Goal: Task Accomplishment & Management: Complete application form

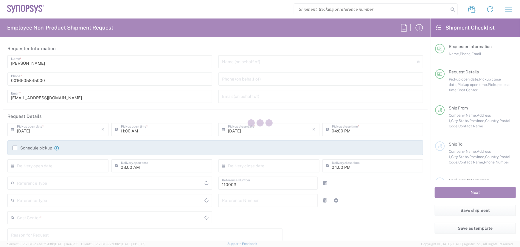
type input "Department"
type input "Delivered at Place"
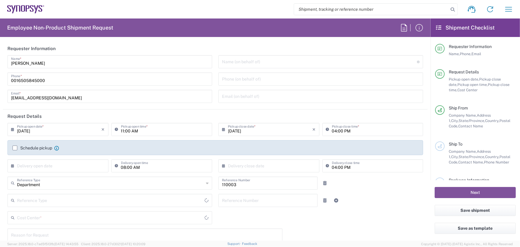
type input "US01, FAC, MV/SV Fac 110003"
type input "[GEOGRAPHIC_DATA]"
type input "[US_STATE]"
type input "[GEOGRAPHIC_DATA]"
type input "Headquarters USSV"
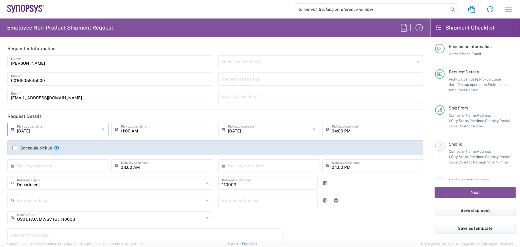
click at [28, 130] on input "[DATE]" at bounding box center [59, 129] width 85 height 10
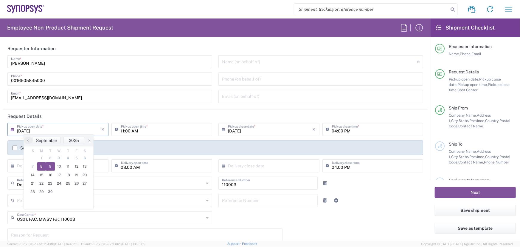
type input "[DATE]"
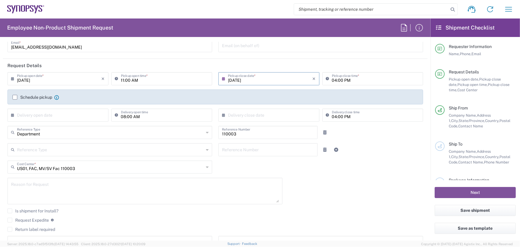
scroll to position [54, 0]
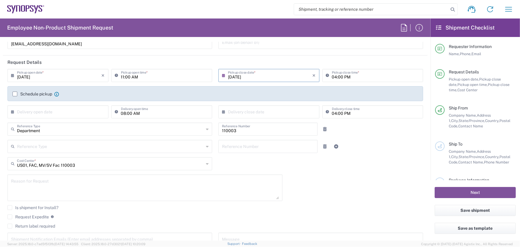
click at [206, 164] on icon at bounding box center [207, 164] width 3 height 10
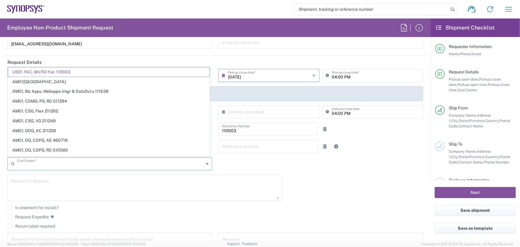
click at [31, 166] on input "text" at bounding box center [110, 163] width 187 height 10
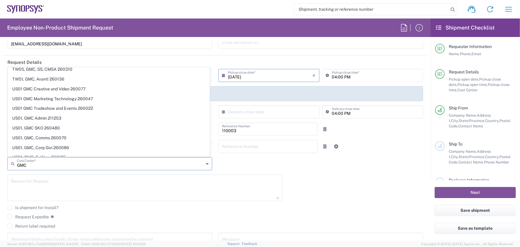
scroll to position [271, 0]
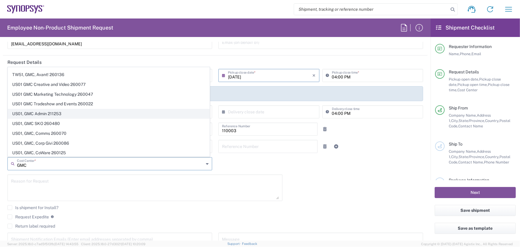
type input "GMC"
click at [56, 113] on span "US01, GMC Admin 211253" at bounding box center [109, 113] width 202 height 9
type input "211253"
type input "US01, GMC Admin 211253"
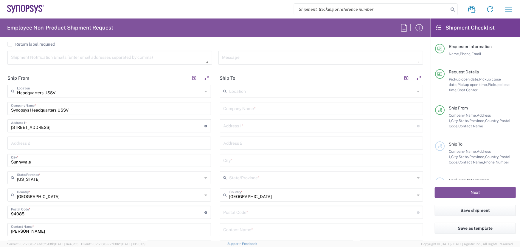
scroll to position [244, 0]
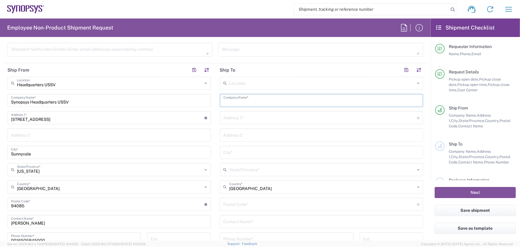
click at [261, 98] on input "text" at bounding box center [322, 100] width 196 height 10
click at [235, 102] on input "text" at bounding box center [322, 100] width 196 height 10
type input "Ansys"
click at [247, 120] on input "text" at bounding box center [321, 117] width 194 height 10
paste input "Las Cimas II, [STREET_ADDRESS]"
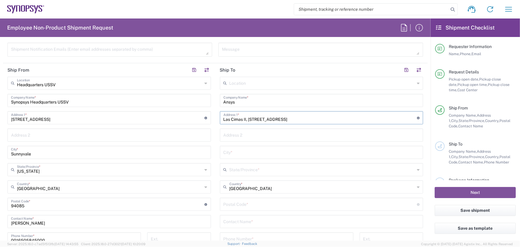
type input "Las Cimas II, [STREET_ADDRESS]"
click at [247, 152] on input "text" at bounding box center [322, 152] width 196 height 10
paste input "Las Cimas II, [STREET_ADDRESS]"
type input "Las Cimas II, [STREET_ADDRESS]"
click at [259, 168] on input "text" at bounding box center [323, 169] width 186 height 10
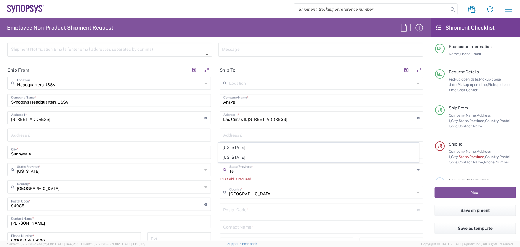
click at [232, 158] on span "[US_STATE]" at bounding box center [319, 157] width 200 height 9
type input "[US_STATE]"
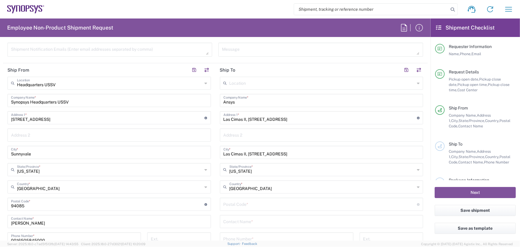
click at [315, 153] on input "Las Cimas II, [STREET_ADDRESS]" at bounding box center [322, 152] width 196 height 10
drag, startPoint x: 256, startPoint y: 154, endPoint x: 241, endPoint y: 153, distance: 14.6
click at [241, 153] on input "[GEOGRAPHIC_DATA]" at bounding box center [322, 152] width 196 height 10
type input "[GEOGRAPHIC_DATA]"
click at [244, 203] on input "undefined" at bounding box center [321, 204] width 194 height 10
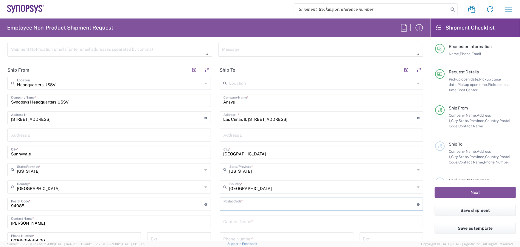
paste input "78746"
type input "78746"
click at [262, 152] on input "[GEOGRAPHIC_DATA]" at bounding box center [322, 152] width 196 height 10
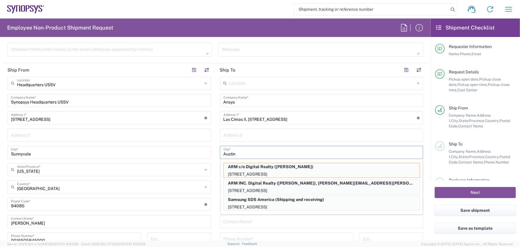
type input "Austin"
click at [268, 100] on input "Ansys" at bounding box center [322, 100] width 196 height 10
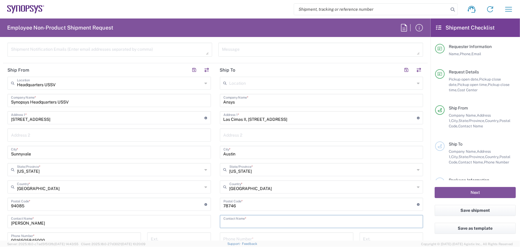
click at [247, 221] on input "text" at bounding box center [322, 221] width 196 height 10
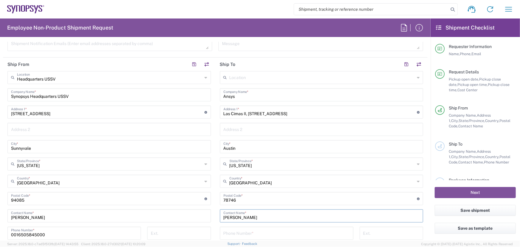
type input "[PERSON_NAME]"
click at [352, 110] on input "Las Cimas II, [STREET_ADDRESS]" at bounding box center [321, 111] width 194 height 10
type input "Las Cimas II, Suite [STREET_ADDRESS]"
click at [284, 76] on input "text" at bounding box center [323, 77] width 186 height 10
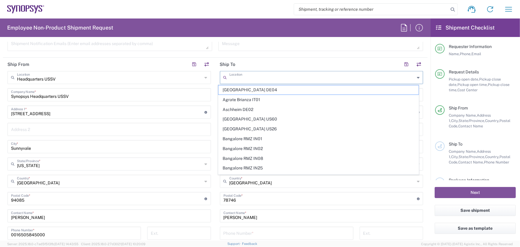
click at [309, 195] on input "undefined" at bounding box center [321, 198] width 194 height 10
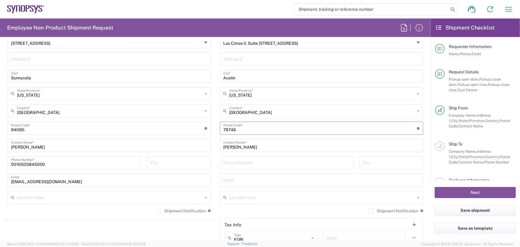
scroll to position [331, 0]
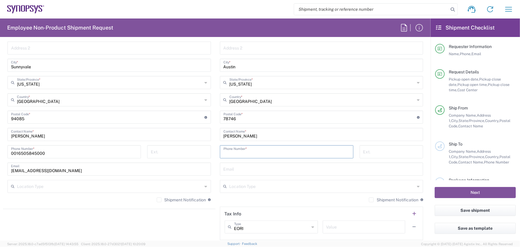
click at [240, 151] on input "tel" at bounding box center [287, 151] width 126 height 10
paste input "0015126879512"
type input "0015126879512"
click at [242, 169] on input "text" at bounding box center [322, 168] width 196 height 10
paste input "[PERSON_NAME][EMAIL_ADDRESS][PERSON_NAME][DOMAIN_NAME]"
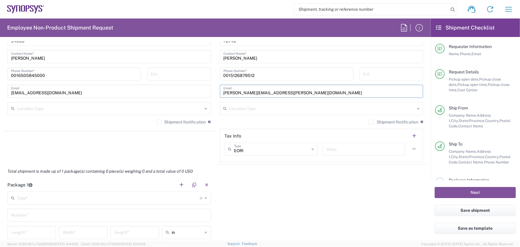
scroll to position [439, 0]
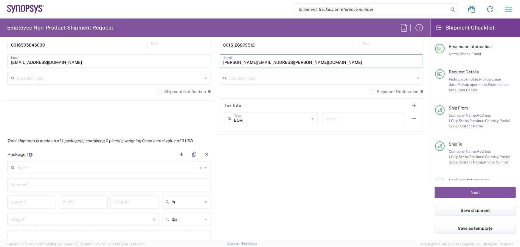
type input "[PERSON_NAME][EMAIL_ADDRESS][PERSON_NAME][DOMAIN_NAME]"
click at [274, 215] on div "Package 1 Type * Material used to package goods Bale(s) Basket(s) Bolt(s) Bottl…" at bounding box center [215, 203] width 425 height 111
click at [36, 168] on input "text" at bounding box center [108, 167] width 183 height 10
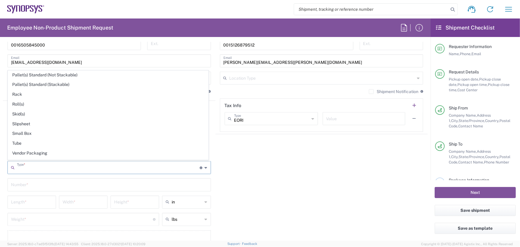
scroll to position [280, 0]
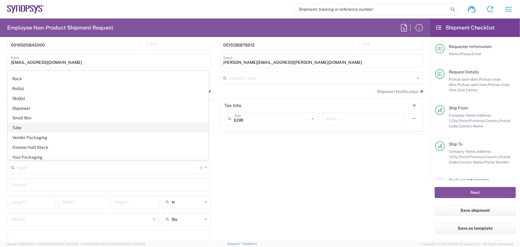
click at [18, 124] on span "Tube" at bounding box center [108, 127] width 200 height 9
type input "Tube"
type input "38"
type input "6"
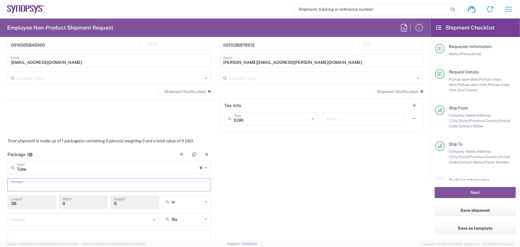
click at [37, 185] on input "text" at bounding box center [109, 184] width 196 height 10
type input "1"
type input "2"
click at [235, 215] on div "Package 1 Tube Type * Material used to package goods Bale(s) Basket(s) Bolt(s) …" at bounding box center [215, 203] width 425 height 111
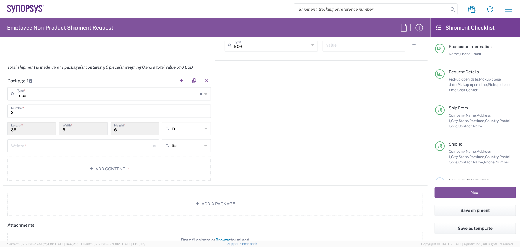
scroll to position [521, 0]
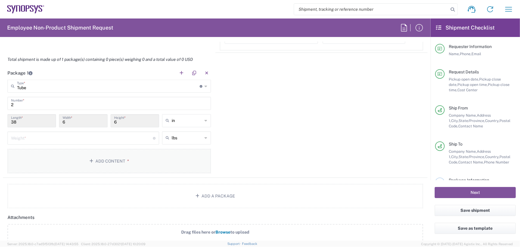
click at [115, 156] on button "Add Content *" at bounding box center [109, 161] width 204 height 24
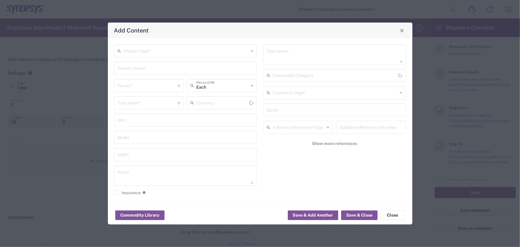
type input "US Dollar"
click at [225, 52] on input "text" at bounding box center [186, 50] width 125 height 10
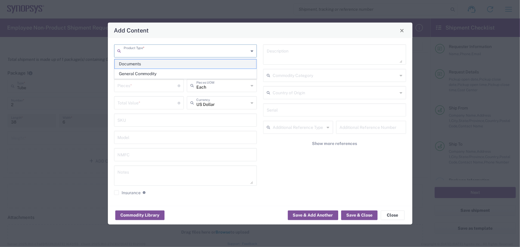
click at [135, 61] on span "Documents" at bounding box center [186, 63] width 142 height 9
type input "Documents"
type input "1"
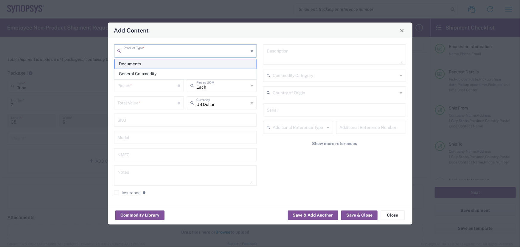
type textarea "Documents"
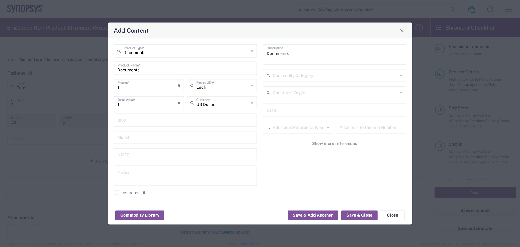
click at [122, 88] on input "1" at bounding box center [148, 85] width 60 height 10
type input "2"
click at [317, 213] on button "Save & Add Another" at bounding box center [313, 215] width 50 height 10
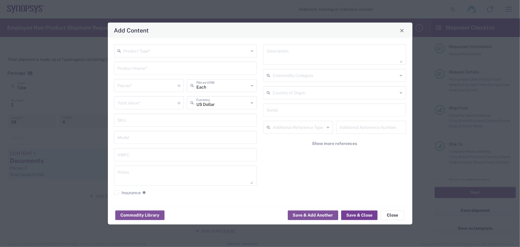
click at [363, 212] on button "Save & Close" at bounding box center [359, 215] width 36 height 10
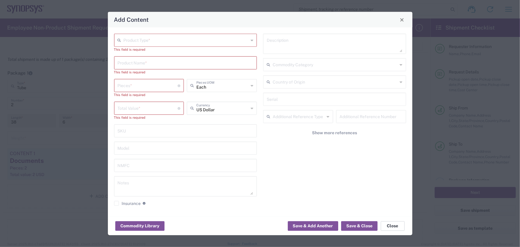
click at [395, 225] on button "Close" at bounding box center [393, 226] width 24 height 10
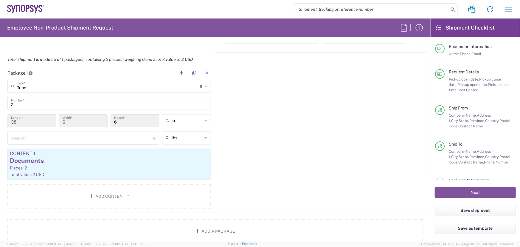
click at [16, 104] on input "2" at bounding box center [109, 103] width 196 height 10
type input "1"
click at [250, 134] on div "Package 1 Tube Type * Material used to package goods Bale(s) Basket(s) Bolt(s) …" at bounding box center [215, 139] width 425 height 147
click at [100, 159] on div "Documents" at bounding box center [109, 161] width 199 height 9
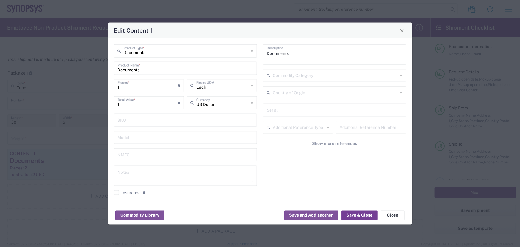
click at [358, 213] on button "Save & Close" at bounding box center [359, 215] width 36 height 10
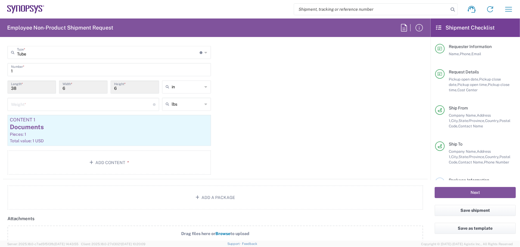
scroll to position [656, 0]
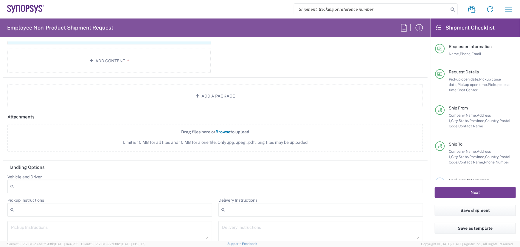
click at [471, 191] on button "Next" at bounding box center [475, 192] width 81 height 11
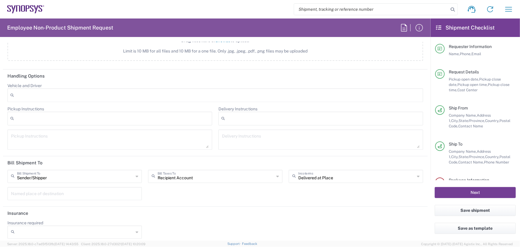
scroll to position [755, 0]
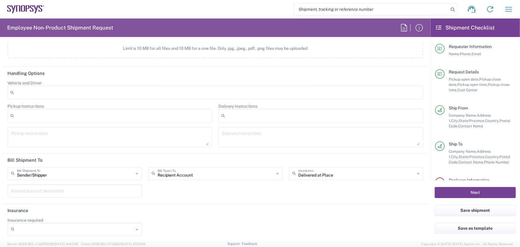
click at [474, 190] on button "Next" at bounding box center [475, 192] width 81 height 11
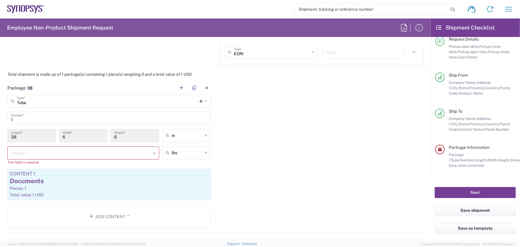
scroll to position [484, 0]
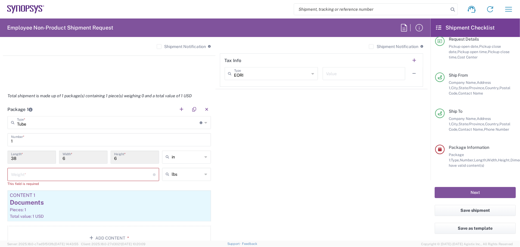
click at [35, 175] on input "number" at bounding box center [82, 174] width 142 height 10
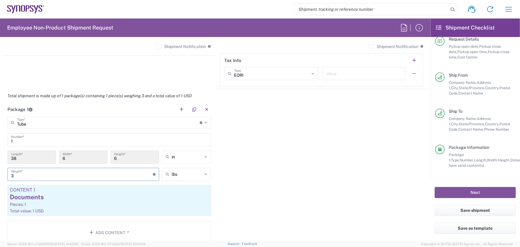
type input "3"
click at [288, 205] on div "Package 1 Tube Type * Material used to package goods Bale(s) Basket(s) Bolt(s) …" at bounding box center [215, 176] width 425 height 147
click at [474, 191] on button "Next" at bounding box center [475, 192] width 81 height 11
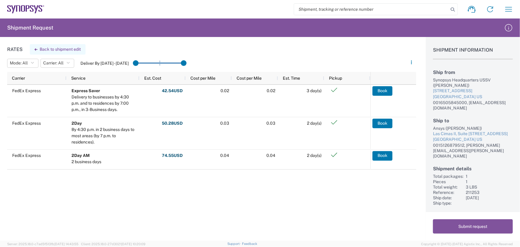
click at [55, 50] on button "Back to shipment edit" at bounding box center [58, 49] width 56 height 10
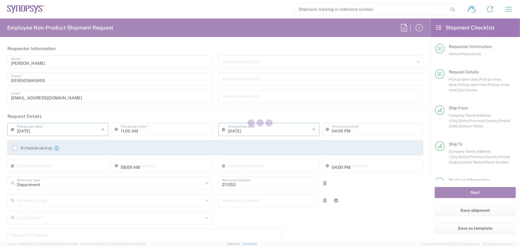
type input "Tube"
type input "US01, GMC Admin 211253"
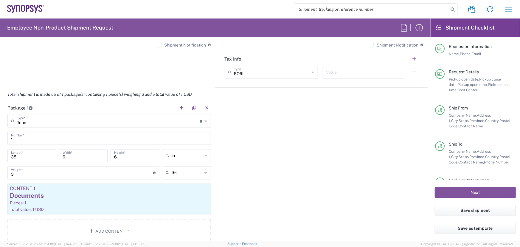
scroll to position [542, 0]
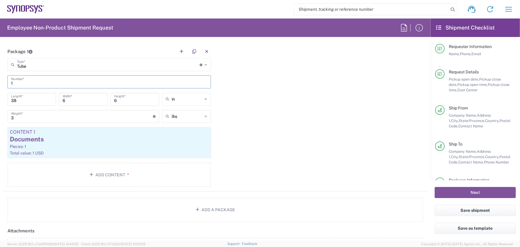
click at [13, 82] on input "1" at bounding box center [109, 81] width 196 height 10
type input "2"
click at [277, 166] on div "Package 1 Tube Type * Material used to package goods Tube Bale(s) Basket(s) Bol…" at bounding box center [215, 118] width 425 height 147
click at [263, 174] on div "Package 1 Tube Type * Material used to package goods Tube Bale(s) Basket(s) Bol…" at bounding box center [215, 118] width 425 height 147
click at [474, 192] on button "Next" at bounding box center [475, 192] width 81 height 11
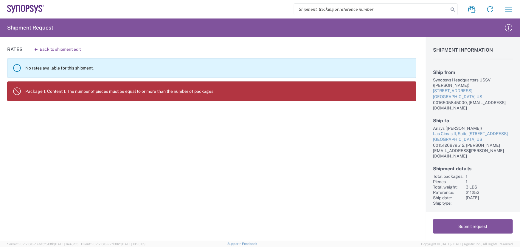
click at [137, 157] on div "Rates Back to shipment edit No rates available for this shipment. Package 1, Co…" at bounding box center [208, 139] width 416 height 204
click at [53, 50] on button "Back to shipment edit" at bounding box center [58, 49] width 56 height 10
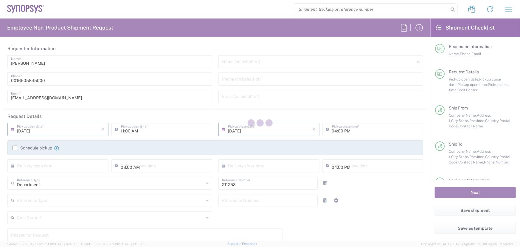
type input "Tube"
type input "US01, GMC Admin 211253"
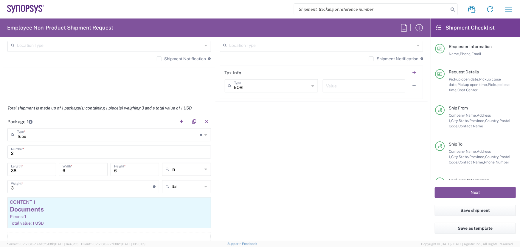
scroll to position [515, 0]
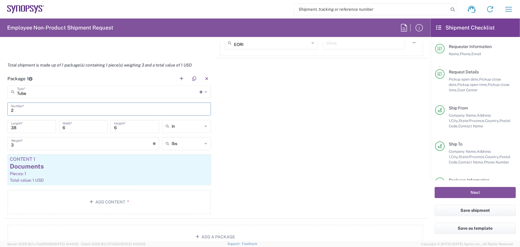
click at [15, 110] on input "2" at bounding box center [109, 108] width 196 height 10
type input "1"
click at [106, 166] on div "Documents" at bounding box center [109, 166] width 199 height 9
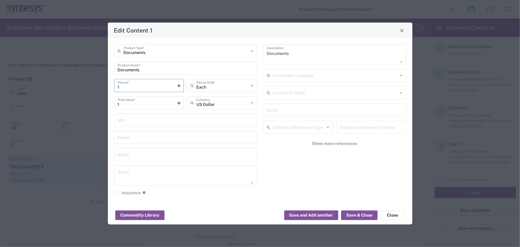
click at [121, 86] on input "1" at bounding box center [148, 85] width 60 height 10
type input "2"
click at [356, 214] on button "Save & Close" at bounding box center [359, 215] width 36 height 10
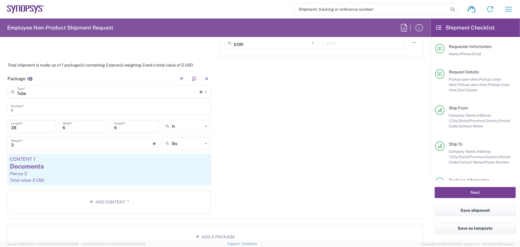
click at [474, 190] on button "Next" at bounding box center [475, 192] width 81 height 11
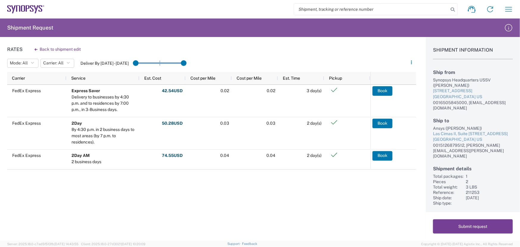
click at [473, 224] on button "Submit request" at bounding box center [473, 226] width 80 height 14
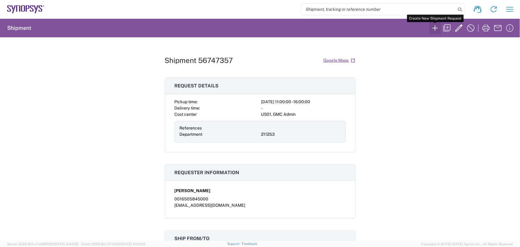
click at [434, 28] on icon "button" at bounding box center [435, 27] width 5 height 5
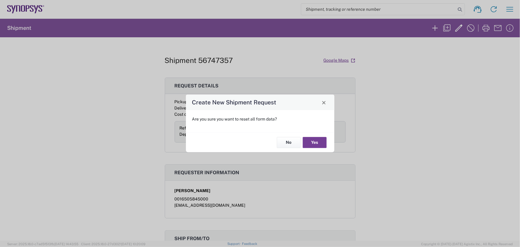
click at [316, 141] on button "Yes" at bounding box center [315, 142] width 24 height 11
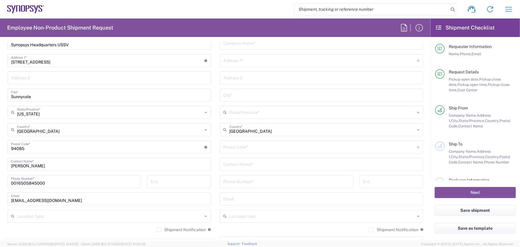
scroll to position [325, 0]
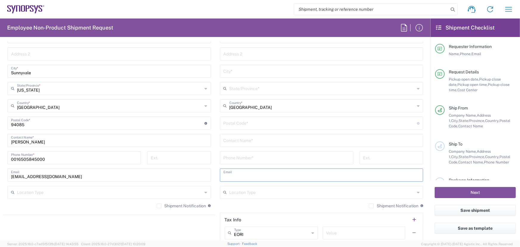
click at [256, 173] on input "text" at bounding box center [322, 174] width 196 height 10
paste input "[PERSON_NAME][EMAIL_ADDRESS][DOMAIN_NAME]"
type input "[PERSON_NAME][EMAIL_ADDRESS][DOMAIN_NAME]"
click at [257, 159] on input "tel" at bounding box center [287, 157] width 126 height 10
paste input "0018474487007"
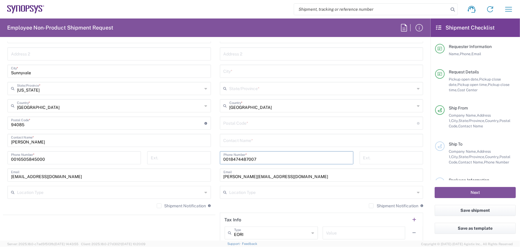
type input "0018474487007"
click at [240, 142] on input "text" at bounding box center [322, 140] width 196 height 10
type input "[PERSON_NAME]"
click at [238, 121] on input "undefined" at bounding box center [321, 122] width 194 height 10
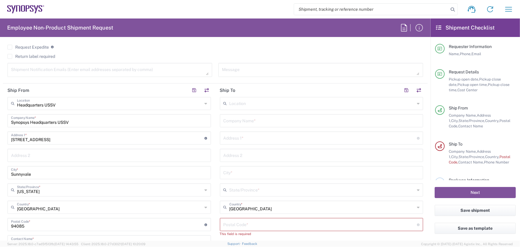
scroll to position [217, 0]
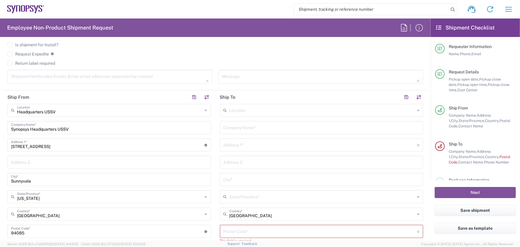
click at [242, 144] on input "text" at bounding box center [321, 144] width 194 height 10
paste input "[STREET_ADDRESS]"
type input "[STREET_ADDRESS]"
click at [247, 197] on input "text" at bounding box center [323, 196] width 186 height 10
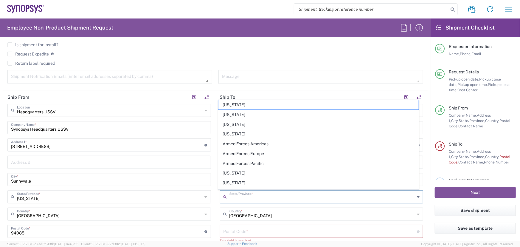
paste input "[STREET_ADDRESS]"
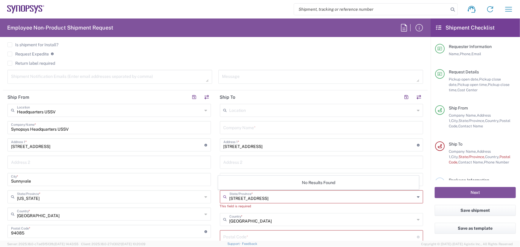
type input "[STREET_ADDRESS]"
click at [213, 134] on main "Headquarters USSV Location Headquarters [GEOGRAPHIC_DATA] Agrate Brianza IT01 […" at bounding box center [109, 212] width 213 height 217
click at [236, 128] on input "text" at bounding box center [322, 127] width 196 height 10
type input "Ansys"
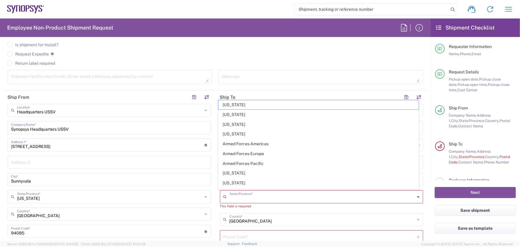
click at [242, 198] on input "text" at bounding box center [323, 196] width 186 height 10
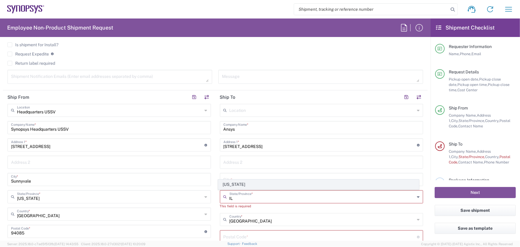
click at [233, 185] on span "[US_STATE]" at bounding box center [319, 184] width 200 height 9
type input "[US_STATE]"
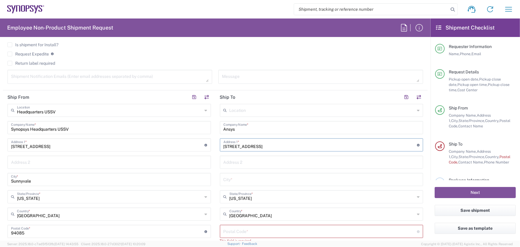
drag, startPoint x: 325, startPoint y: 145, endPoint x: 281, endPoint y: 145, distance: 43.2
click at [281, 145] on input "[STREET_ADDRESS]" at bounding box center [321, 144] width 194 height 10
click at [238, 179] on input "text" at bounding box center [322, 179] width 196 height 10
paste input "[GEOGRAPHIC_DATA]"
type input "[GEOGRAPHIC_DATA]"
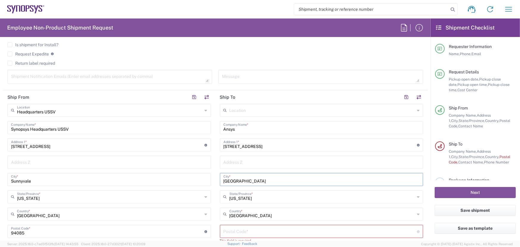
click at [250, 230] on input "undefined" at bounding box center [321, 231] width 194 height 10
type input "60201"
type input "[US_STATE]"
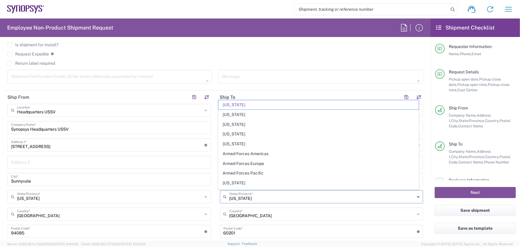
click at [284, 198] on input "[US_STATE]" at bounding box center [323, 196] width 186 height 10
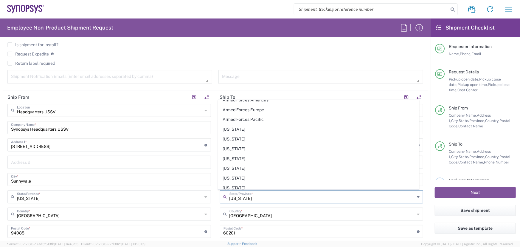
scroll to position [54, 0]
click at [216, 201] on main "Location [GEOGRAPHIC_DATA] DE04 Agrate Brianza IT01 [GEOGRAPHIC_DATA] DE02 [GEO…" at bounding box center [322, 229] width 213 height 250
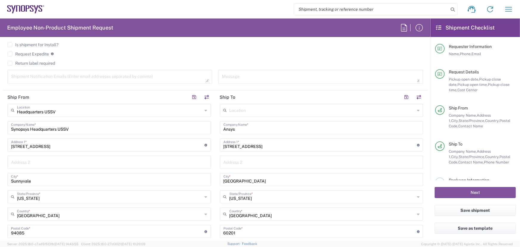
click at [322, 145] on input "[STREET_ADDRESS]" at bounding box center [321, 144] width 194 height 10
type input "[STREET_ADDRESS]"
click at [263, 181] on input "[GEOGRAPHIC_DATA]" at bounding box center [322, 179] width 196 height 10
type input "Evanston"
click at [255, 94] on header "Ship To" at bounding box center [322, 96] width 213 height 13
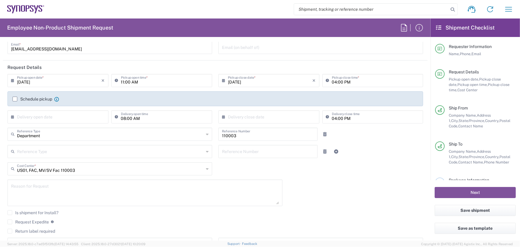
scroll to position [27, 0]
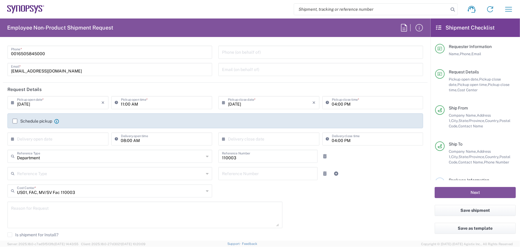
click at [203, 192] on div "US01, FAC, MV/SV Fac 110003 Cost Center *" at bounding box center [109, 190] width 205 height 13
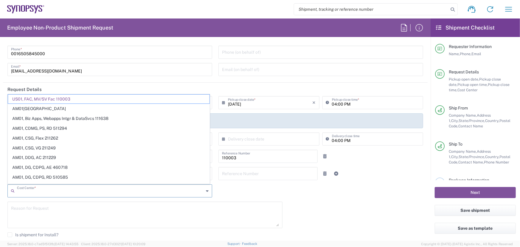
click at [34, 190] on input "text" at bounding box center [110, 190] width 187 height 10
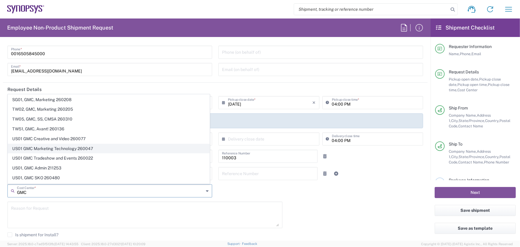
scroll to position [298, 0]
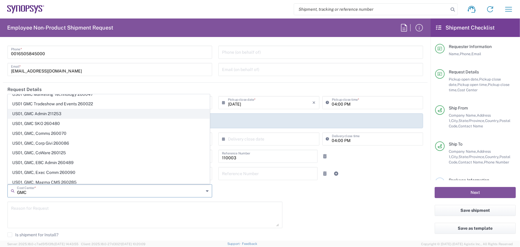
type input "GMC"
click at [45, 112] on span "US01, GMC Admin 211253" at bounding box center [109, 113] width 202 height 9
type input "211253"
type input "US01, GMC Admin 211253"
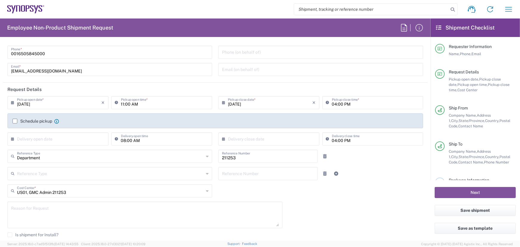
click at [28, 103] on input "[DATE]" at bounding box center [59, 102] width 85 height 10
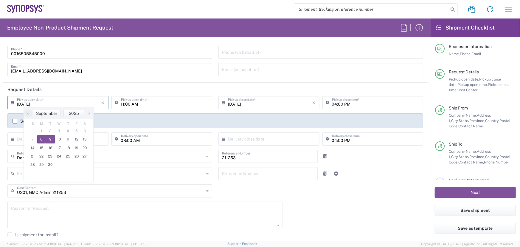
type input "[DATE]"
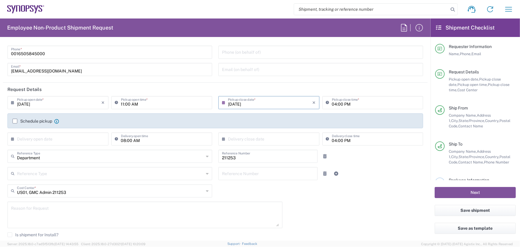
click at [301, 220] on div "[DATE] × Pickup open date * Cancel Apply 11:00 AM Pickup open time * [DATE] × P…" at bounding box center [215, 187] width 422 height 182
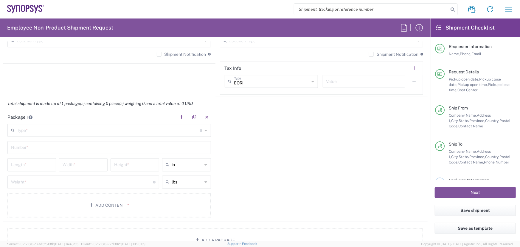
scroll to position [488, 0]
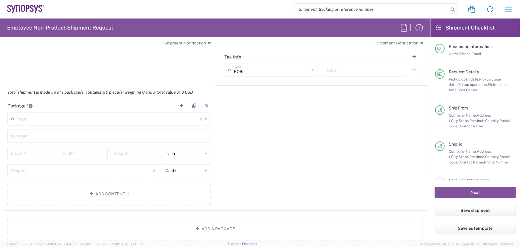
click at [206, 118] on div "Type * Material used to package goods" at bounding box center [109, 118] width 204 height 13
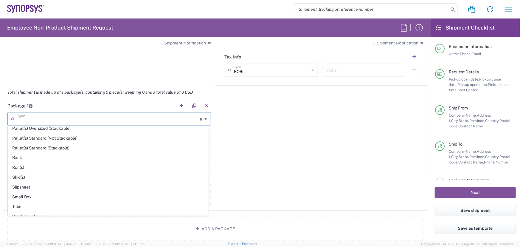
scroll to position [280, 0]
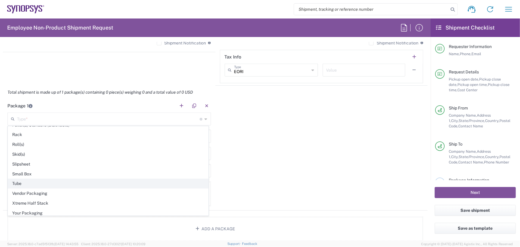
click at [12, 179] on span "Tube" at bounding box center [108, 183] width 200 height 9
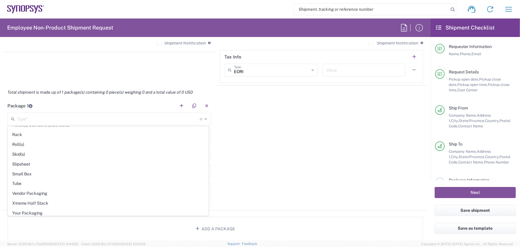
type input "Tube"
type input "38"
type input "6"
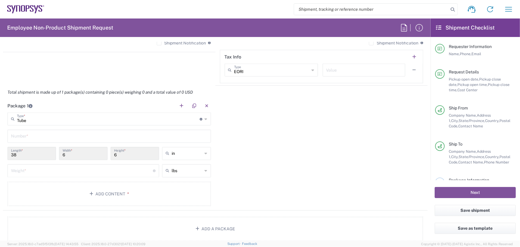
click at [35, 134] on input "text" at bounding box center [109, 136] width 196 height 10
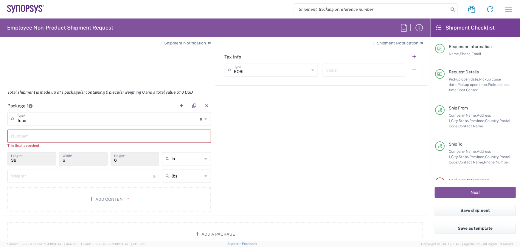
click at [12, 134] on input "text" at bounding box center [109, 136] width 196 height 10
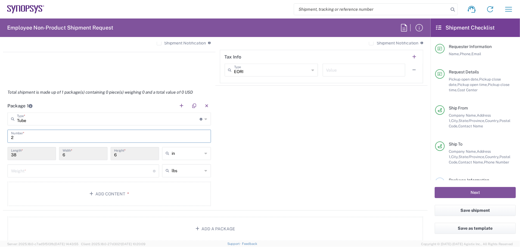
type input "2"
click at [28, 169] on input "number" at bounding box center [82, 170] width 142 height 10
type input "3"
click at [330, 166] on div "Package 1 Tube Type * Material used to package goods Bale(s) Basket(s) Bolt(s) …" at bounding box center [215, 154] width 425 height 111
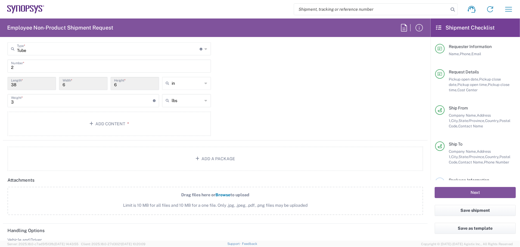
scroll to position [596, 0]
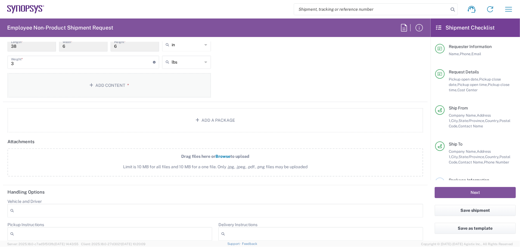
click at [119, 87] on button "Add Content *" at bounding box center [109, 85] width 204 height 24
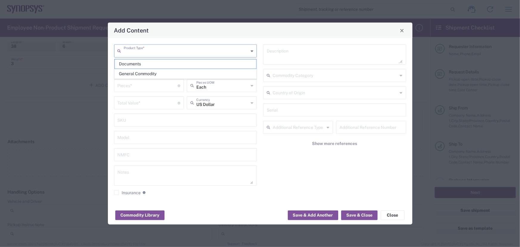
click at [188, 48] on input "text" at bounding box center [186, 50] width 125 height 10
click at [128, 63] on span "Documents" at bounding box center [186, 63] width 142 height 9
type input "Documents"
type input "1"
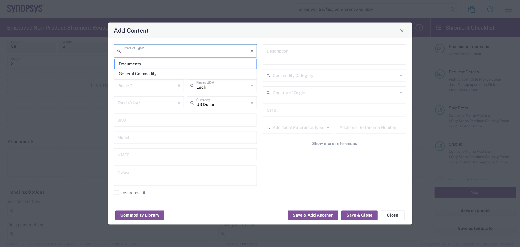
type input "1"
type textarea "Documents"
click at [125, 89] on input "1" at bounding box center [148, 85] width 60 height 10
type input "2"
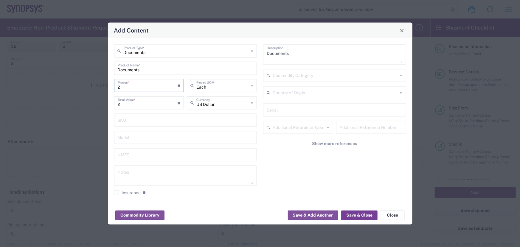
type input "2"
click at [354, 212] on button "Save & Close" at bounding box center [359, 215] width 36 height 10
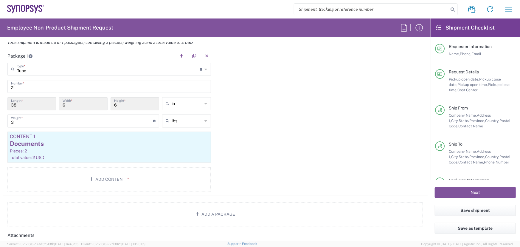
scroll to position [488, 0]
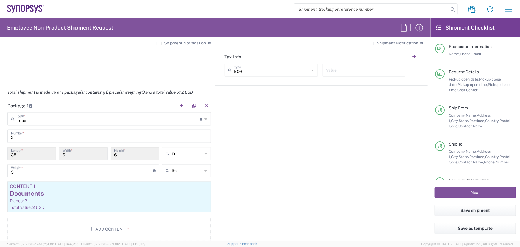
click at [14, 136] on input "2" at bounding box center [109, 136] width 196 height 10
type input "1"
click at [275, 185] on div "Package 1 Tube Type * Material used to package goods Bale(s) Basket(s) Bolt(s) …" at bounding box center [215, 172] width 425 height 147
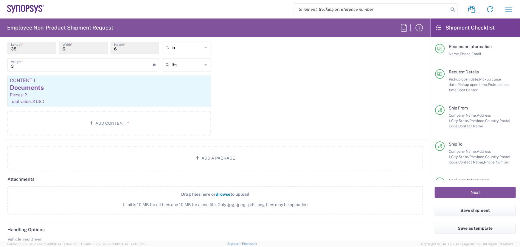
scroll to position [596, 0]
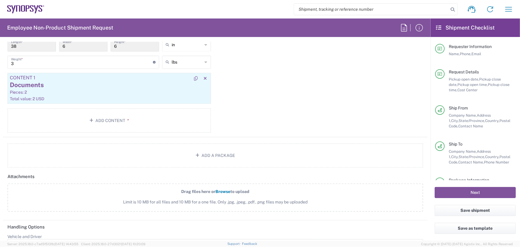
click at [112, 90] on div "Pieces: 2" at bounding box center [109, 92] width 199 height 5
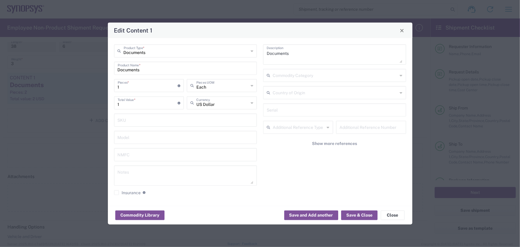
click at [124, 87] on input "1" at bounding box center [148, 85] width 60 height 10
type input "2"
click at [358, 212] on button "Save & Close" at bounding box center [359, 215] width 36 height 10
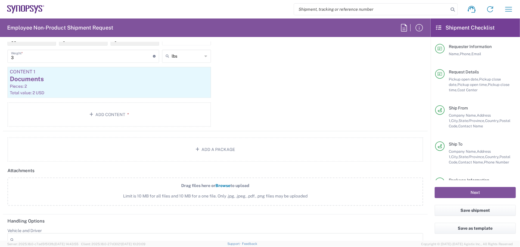
scroll to position [650, 0]
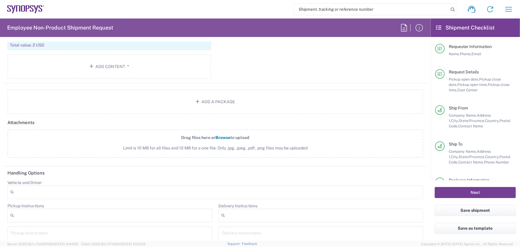
click at [475, 191] on button "Next" at bounding box center [475, 192] width 81 height 11
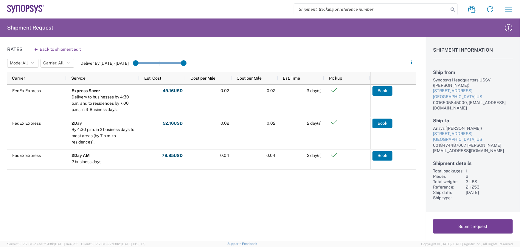
click at [469, 224] on button "Submit request" at bounding box center [473, 226] width 80 height 14
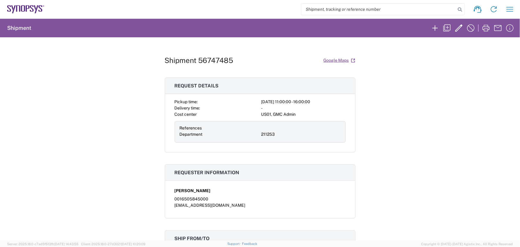
drag, startPoint x: 423, startPoint y: 181, endPoint x: 100, endPoint y: 34, distance: 354.6
click at [421, 179] on div "Shipment 56747485 Google Maps Request details Pickup time: [DATE] 11:00:00 - 16…" at bounding box center [260, 138] width 520 height 203
click at [433, 27] on icon "button" at bounding box center [435, 28] width 10 height 10
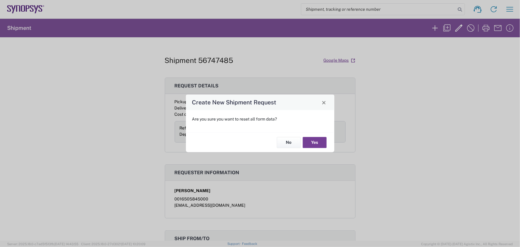
click at [317, 140] on button "Yes" at bounding box center [315, 142] width 24 height 11
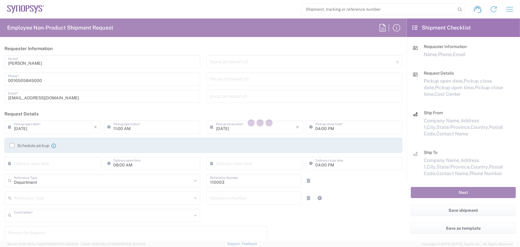
type input "US01, FAC, MV/SV Fac 110003"
type input "[US_STATE]"
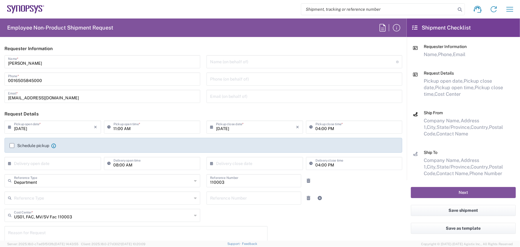
click at [25, 128] on input "[DATE]" at bounding box center [54, 126] width 80 height 10
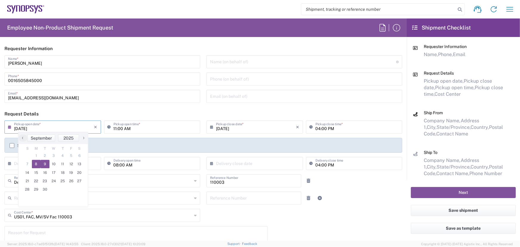
click at [44, 164] on span "9" at bounding box center [45, 164] width 9 height 8
type input "[DATE]"
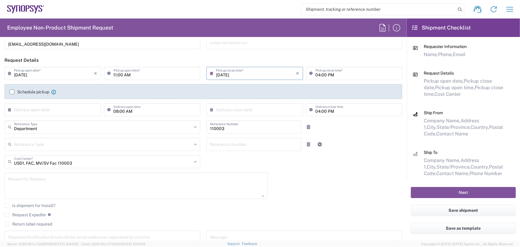
scroll to position [54, 0]
click at [191, 163] on div "US01, FAC, MV/SV Fac 110003 Cost Center *" at bounding box center [102, 161] width 196 height 13
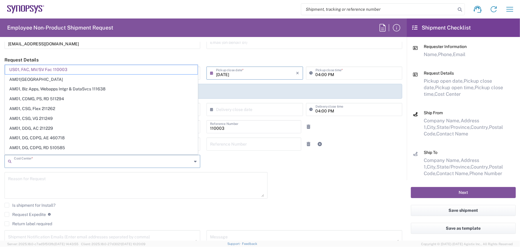
drag, startPoint x: 30, startPoint y: 163, endPoint x: 37, endPoint y: 163, distance: 7.5
click at [31, 163] on input "text" at bounding box center [103, 161] width 178 height 10
type input "GMC"
type input "260424"
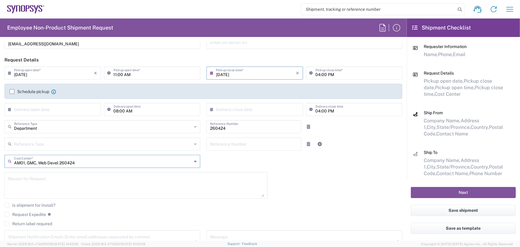
click at [194, 160] on icon at bounding box center [195, 162] width 3 height 10
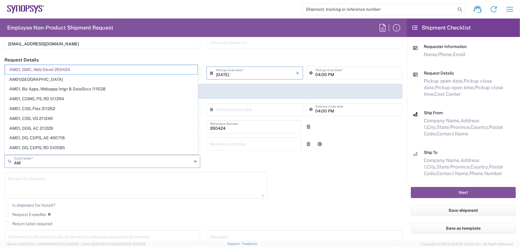
type input "A"
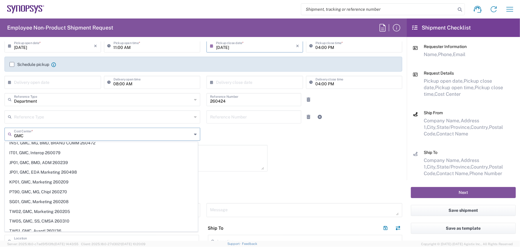
scroll to position [244, 0]
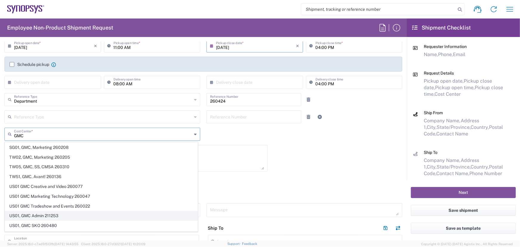
type input "GMC"
click at [40, 215] on span "US01, GMC Admin 211253" at bounding box center [101, 215] width 193 height 9
type input "211253"
type input "US01, GMC Admin 211253"
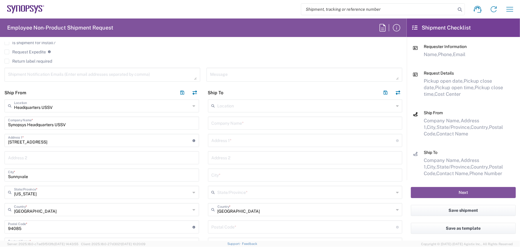
scroll to position [217, 0]
click at [237, 123] on input "text" at bounding box center [306, 122] width 188 height 10
type input "Ansys"
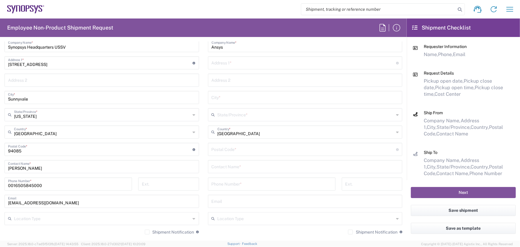
scroll to position [325, 0]
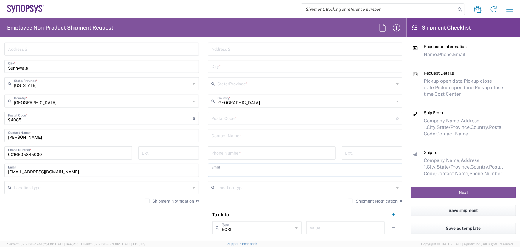
click at [228, 171] on input "text" at bounding box center [306, 170] width 188 height 10
paste input "[PERSON_NAME][EMAIL_ADDRESS][PERSON_NAME][DOMAIN_NAME]"
type input "[PERSON_NAME][EMAIL_ADDRESS][PERSON_NAME][DOMAIN_NAME]"
click at [230, 153] on input "tel" at bounding box center [272, 152] width 120 height 10
paste input "0012482052275"
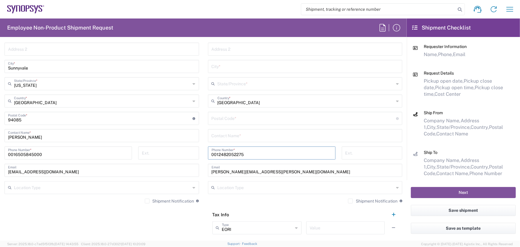
type input "0012482052275"
click at [230, 135] on input "text" at bounding box center [306, 135] width 188 height 10
type input "[PERSON_NAME]"
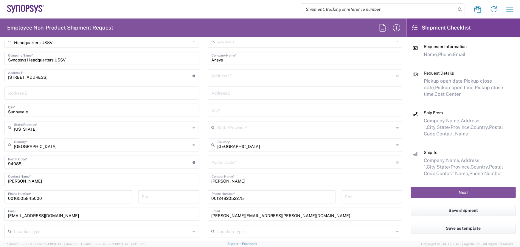
scroll to position [271, 0]
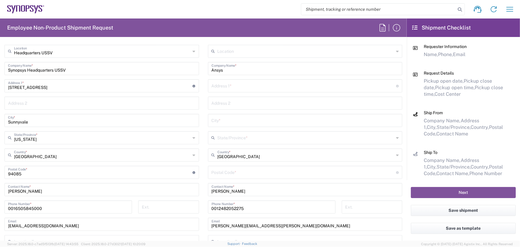
click at [236, 84] on input "text" at bounding box center [304, 85] width 185 height 10
paste input "[STREET_ADDRESS]"
type input "[STREET_ADDRESS]"
click at [224, 121] on input "text" at bounding box center [306, 120] width 188 height 10
paste input "[STREET_ADDRESS]"
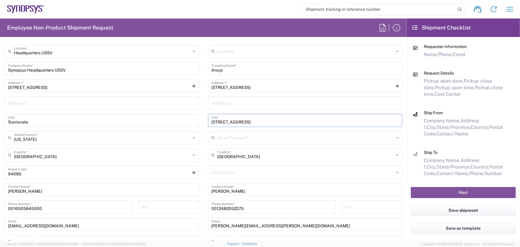
type input "[STREET_ADDRESS]"
click at [204, 227] on main "Location [GEOGRAPHIC_DATA] DE04 Agrate Brianza IT01 [GEOGRAPHIC_DATA] DE02 [GEO…" at bounding box center [306, 169] width 204 height 248
click at [236, 139] on input "text" at bounding box center [306, 137] width 177 height 10
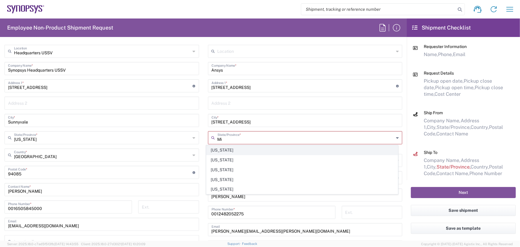
click at [219, 150] on span "[US_STATE]" at bounding box center [302, 149] width 191 height 9
type input "[US_STATE]"
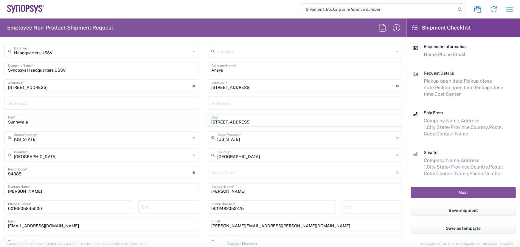
click at [269, 120] on input "[STREET_ADDRESS]" at bounding box center [306, 120] width 188 height 10
type input "[GEOGRAPHIC_DATA]"
click at [231, 173] on input "undefined" at bounding box center [304, 172] width 185 height 10
type input "48375"
click at [244, 120] on input "[GEOGRAPHIC_DATA]" at bounding box center [306, 120] width 188 height 10
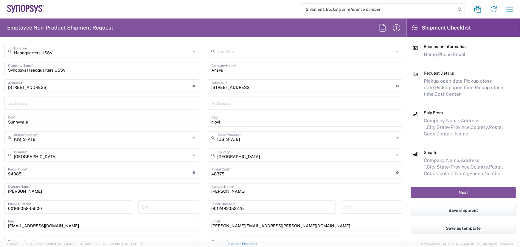
type input "Novi"
click at [307, 85] on input "[STREET_ADDRESS]" at bounding box center [304, 85] width 185 height 10
type input "[STREET_ADDRESS]"
click at [205, 207] on div "0012482052275 Phone Number *" at bounding box center [272, 208] width 134 height 17
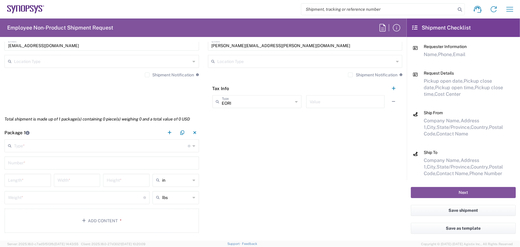
scroll to position [461, 0]
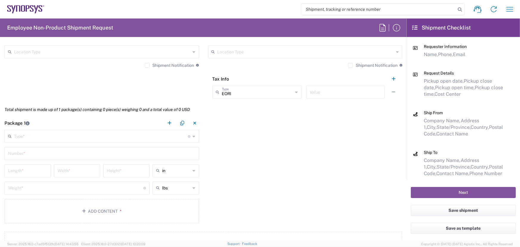
click at [193, 134] on icon at bounding box center [194, 136] width 3 height 10
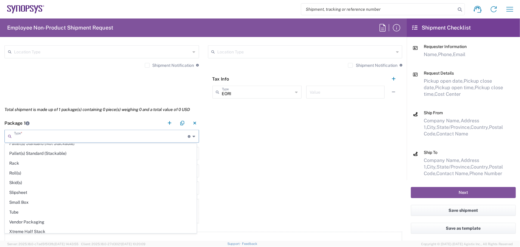
scroll to position [280, 0]
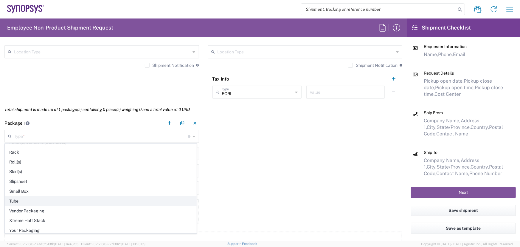
click at [13, 199] on span "Tube" at bounding box center [100, 200] width 191 height 9
type input "Tube"
type input "38"
type input "6"
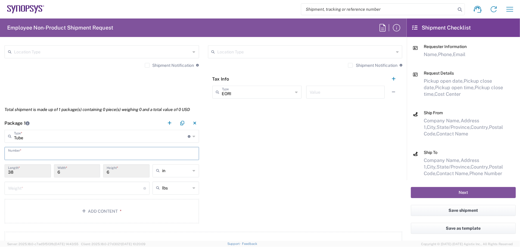
drag, startPoint x: 31, startPoint y: 154, endPoint x: 36, endPoint y: 146, distance: 9.9
click at [35, 148] on input "text" at bounding box center [102, 153] width 188 height 10
type input "1"
click at [99, 211] on button "Add Content *" at bounding box center [101, 211] width 195 height 24
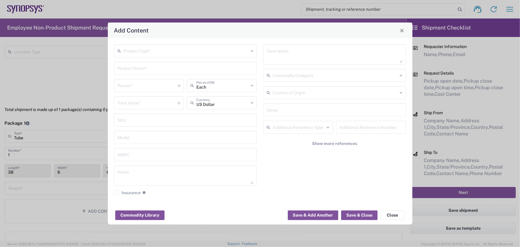
click at [169, 54] on input "text" at bounding box center [186, 50] width 125 height 10
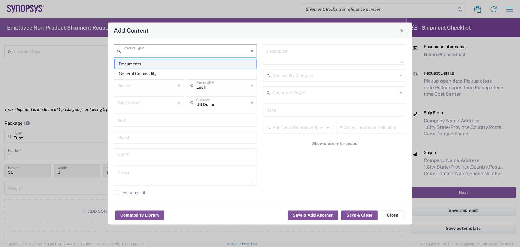
click at [141, 64] on span "Documents" at bounding box center [186, 63] width 142 height 9
type input "Documents"
type input "1"
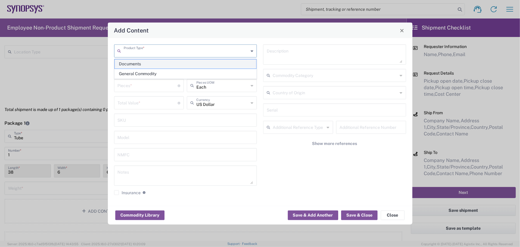
type textarea "Documents"
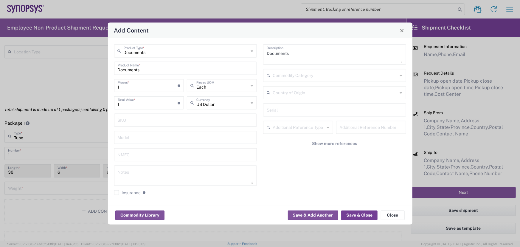
click at [364, 212] on button "Save & Close" at bounding box center [359, 215] width 36 height 10
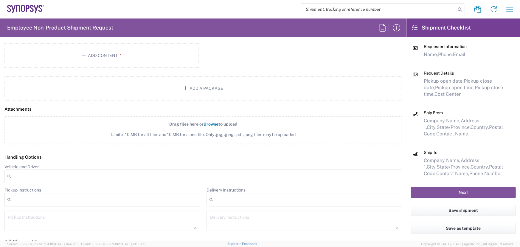
scroll to position [677, 0]
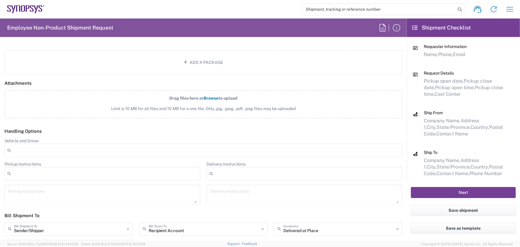
click at [462, 191] on button "Next" at bounding box center [463, 192] width 105 height 11
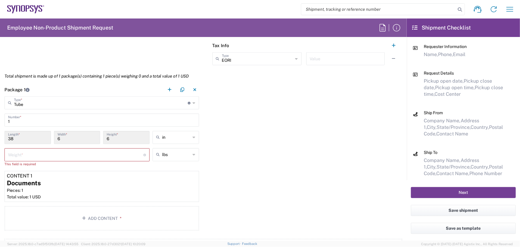
scroll to position [488, 0]
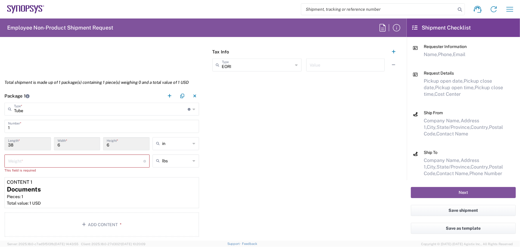
click at [34, 163] on input "number" at bounding box center [75, 160] width 135 height 10
type input "3"
click at [258, 170] on div "Package 1 Tube Type * Material used to package goods Bale(s) Basket(s) Bolt(s) …" at bounding box center [203, 161] width 407 height 144
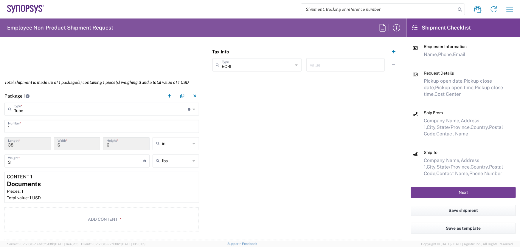
click at [462, 192] on button "Next" at bounding box center [463, 192] width 105 height 11
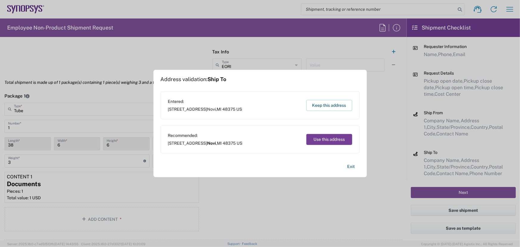
click at [323, 138] on button "Use this address" at bounding box center [329, 139] width 46 height 11
type input "Novi"
type input "[US_STATE]"
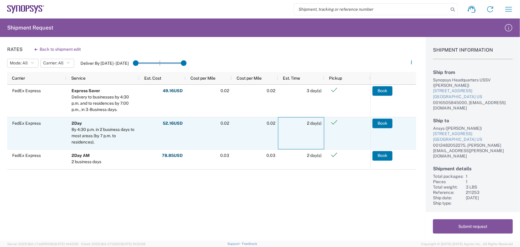
click at [292, 143] on div "2 day(s)" at bounding box center [301, 133] width 46 height 32
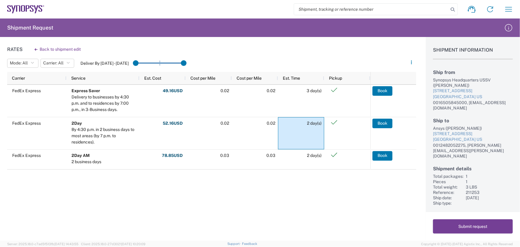
click at [466, 225] on button "Submit request" at bounding box center [473, 226] width 80 height 14
